Goal: Task Accomplishment & Management: Manage account settings

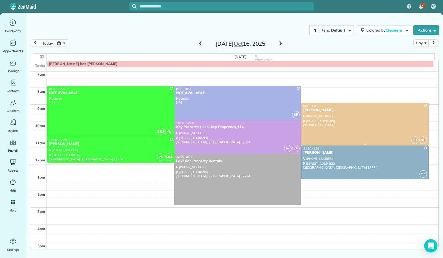
scroll to position [120, 0]
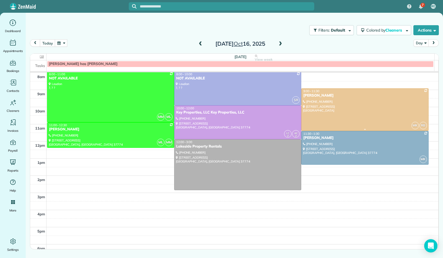
click at [143, 162] on td at bounding box center [242, 163] width 392 height 9
click at [145, 161] on td at bounding box center [242, 163] width 392 height 9
click at [144, 163] on td at bounding box center [242, 163] width 392 height 9
click at [146, 159] on td at bounding box center [242, 163] width 392 height 9
click at [145, 167] on td at bounding box center [242, 171] width 392 height 9
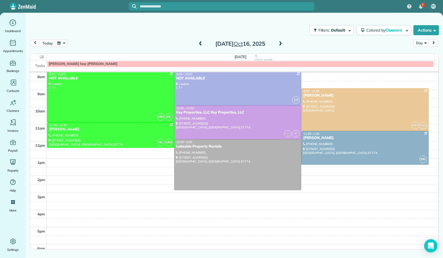
scroll to position [118, 0]
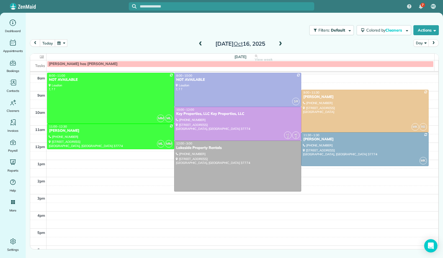
click at [145, 163] on td at bounding box center [242, 164] width 392 height 9
click at [145, 169] on td at bounding box center [242, 173] width 392 height 9
click at [146, 169] on td at bounding box center [242, 173] width 392 height 9
click at [149, 169] on td at bounding box center [242, 173] width 392 height 9
click at [149, 165] on td at bounding box center [242, 164] width 392 height 9
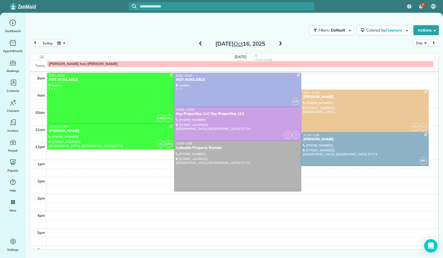
click at [147, 169] on td at bounding box center [242, 173] width 392 height 9
click at [154, 164] on td at bounding box center [242, 164] width 392 height 9
click at [153, 169] on td at bounding box center [242, 173] width 392 height 9
click at [153, 164] on td at bounding box center [242, 164] width 392 height 9
click at [152, 165] on td at bounding box center [242, 164] width 392 height 9
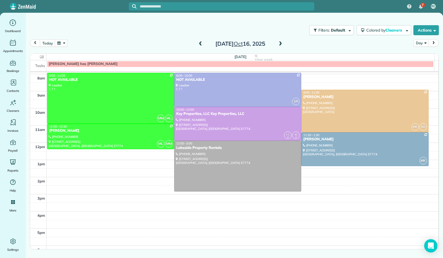
click at [153, 169] on td at bounding box center [242, 173] width 392 height 9
click at [150, 164] on td at bounding box center [242, 164] width 392 height 9
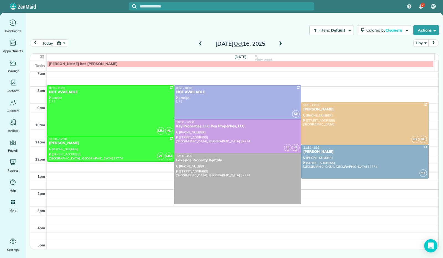
scroll to position [106, 0]
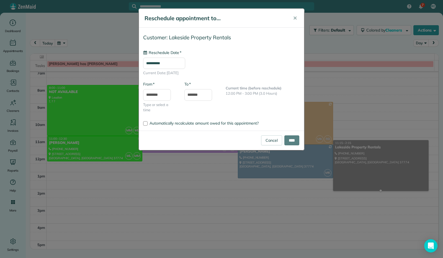
type input "**********"
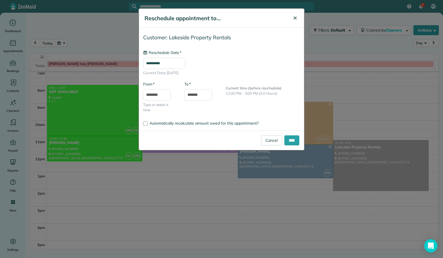
click at [293, 17] on span "✕" at bounding box center [295, 18] width 4 height 6
